Goal: Obtain resource: Download file/media

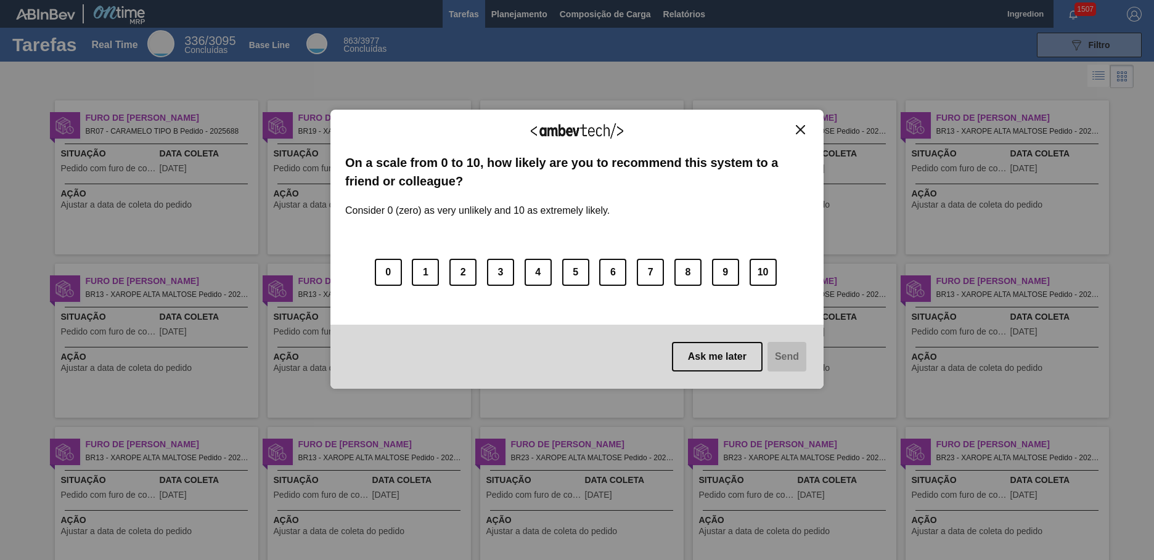
click at [800, 129] on img "Close" at bounding box center [800, 129] width 9 height 9
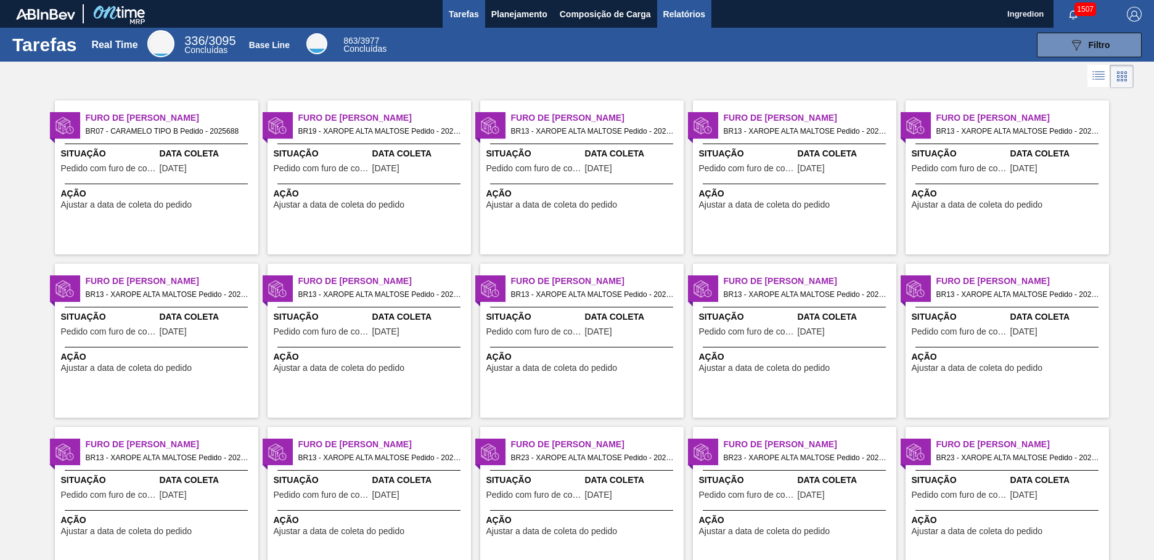
click at [683, 14] on span "Relatórios" at bounding box center [684, 14] width 42 height 15
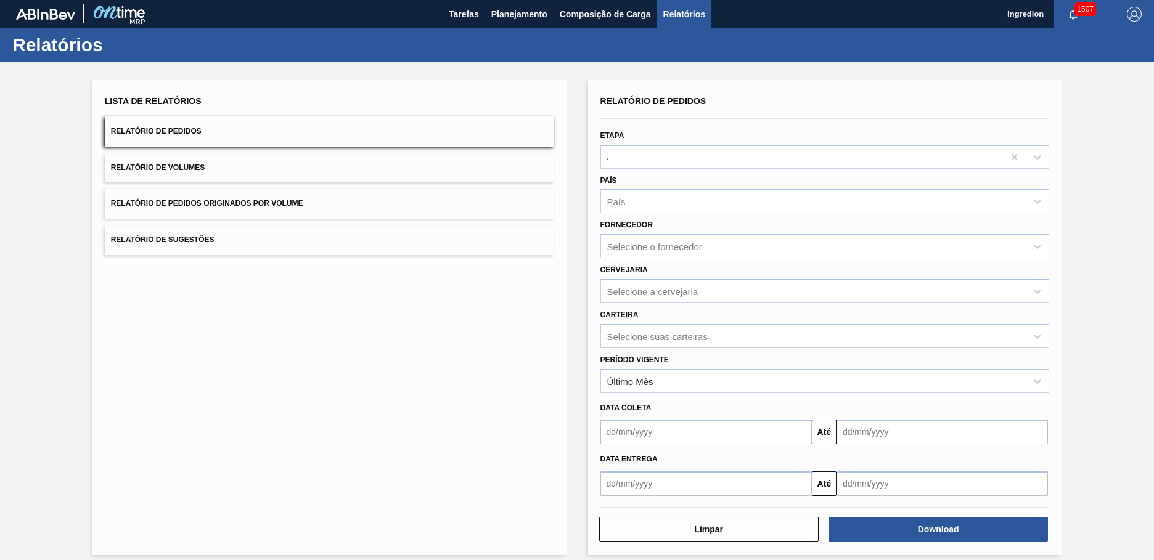
type input "Aguardando Faturamento"
type input "Xarope"
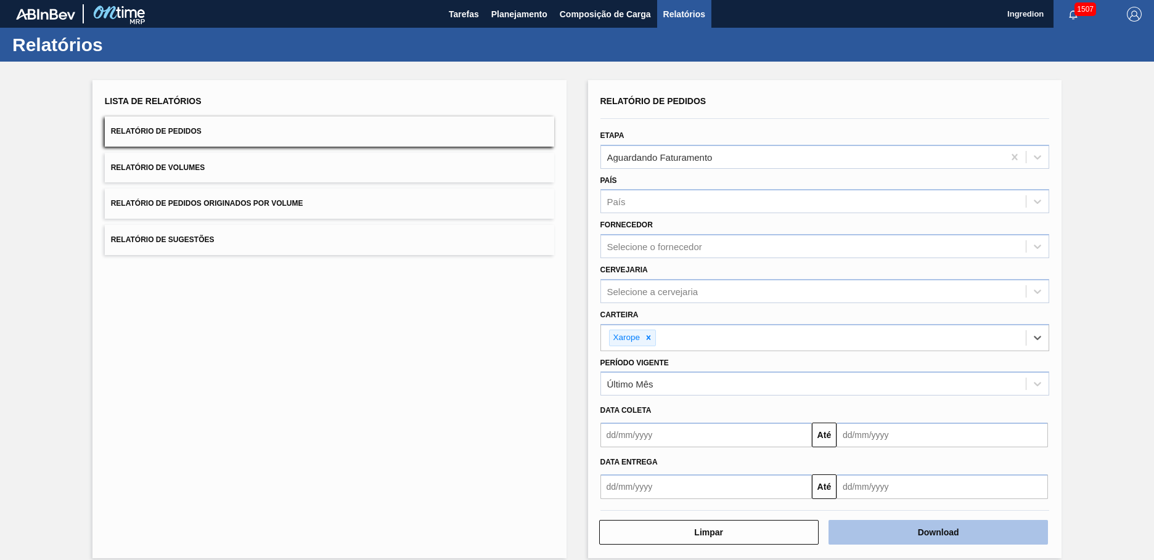
click at [936, 533] on button "Download" at bounding box center [938, 532] width 219 height 25
